Goal: Task Accomplishment & Management: Manage account settings

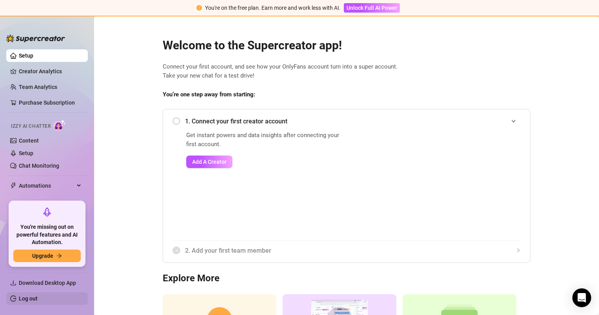
click at [38, 302] on link "Log out" at bounding box center [28, 298] width 19 height 6
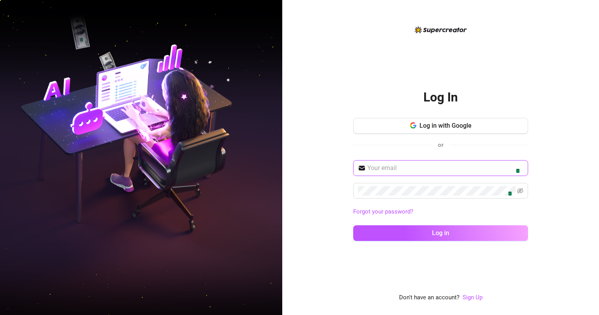
click at [376, 167] on input "text" at bounding box center [445, 167] width 156 height 9
type input "[EMAIL_ADDRESS][DOMAIN_NAME]"
click at [328, 113] on div "Log In Log in with Google or [EMAIL_ADDRESS][DOMAIN_NAME] 1 1 Forgot your passw…" at bounding box center [440, 157] width 317 height 315
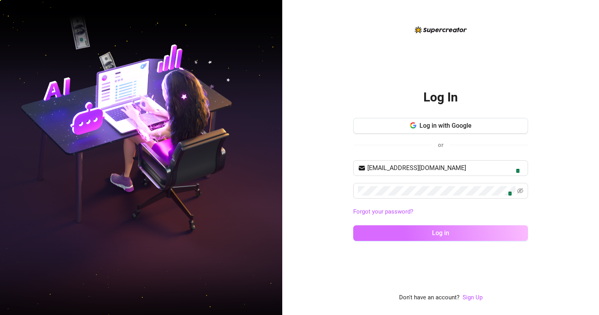
click at [437, 228] on button "Log in" at bounding box center [440, 233] width 175 height 16
